Goal: Transaction & Acquisition: Purchase product/service

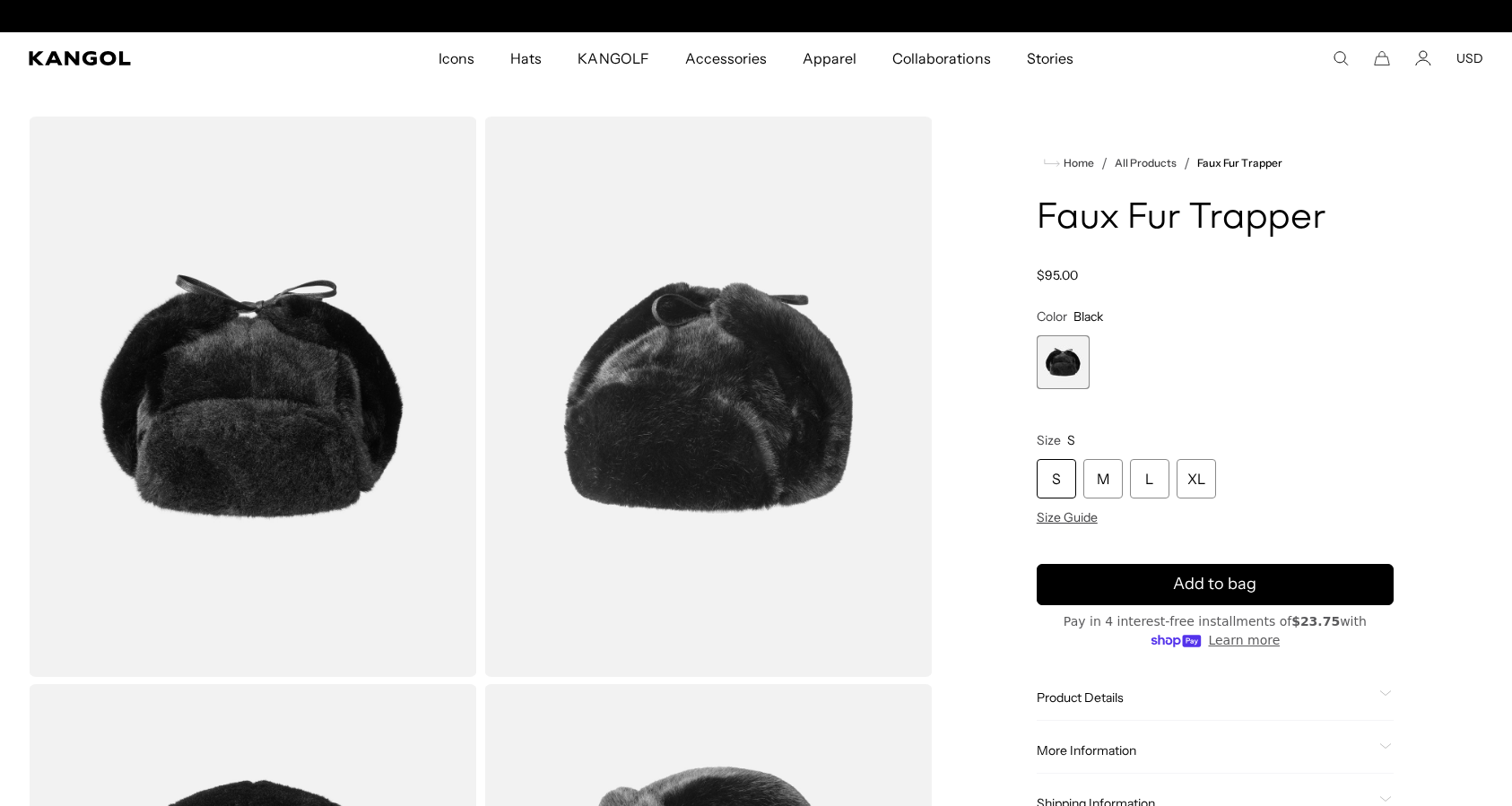
scroll to position [0, 369]
